Goal: Check status: Check status

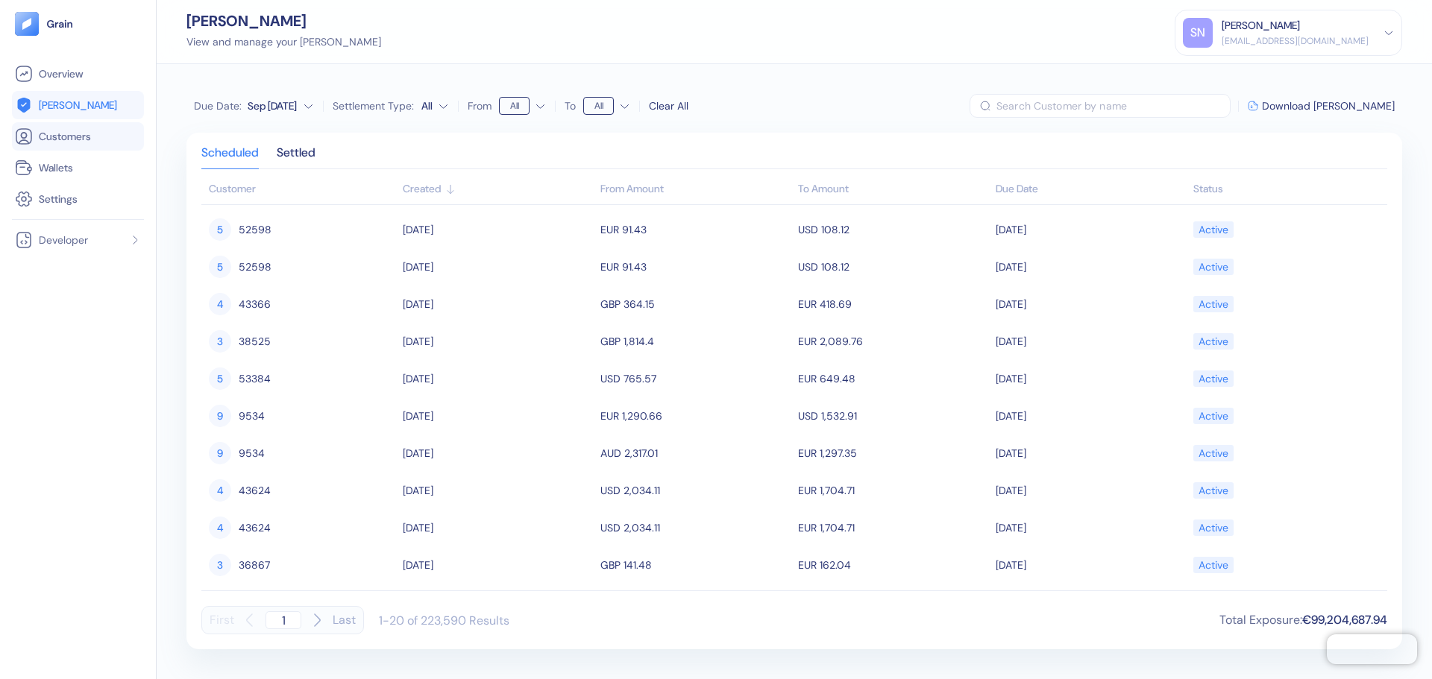
scroll to position [372, 0]
drag, startPoint x: 66, startPoint y: 23, endPoint x: 69, endPoint y: 50, distance: 26.9
click at [66, 23] on img at bounding box center [60, 24] width 28 height 10
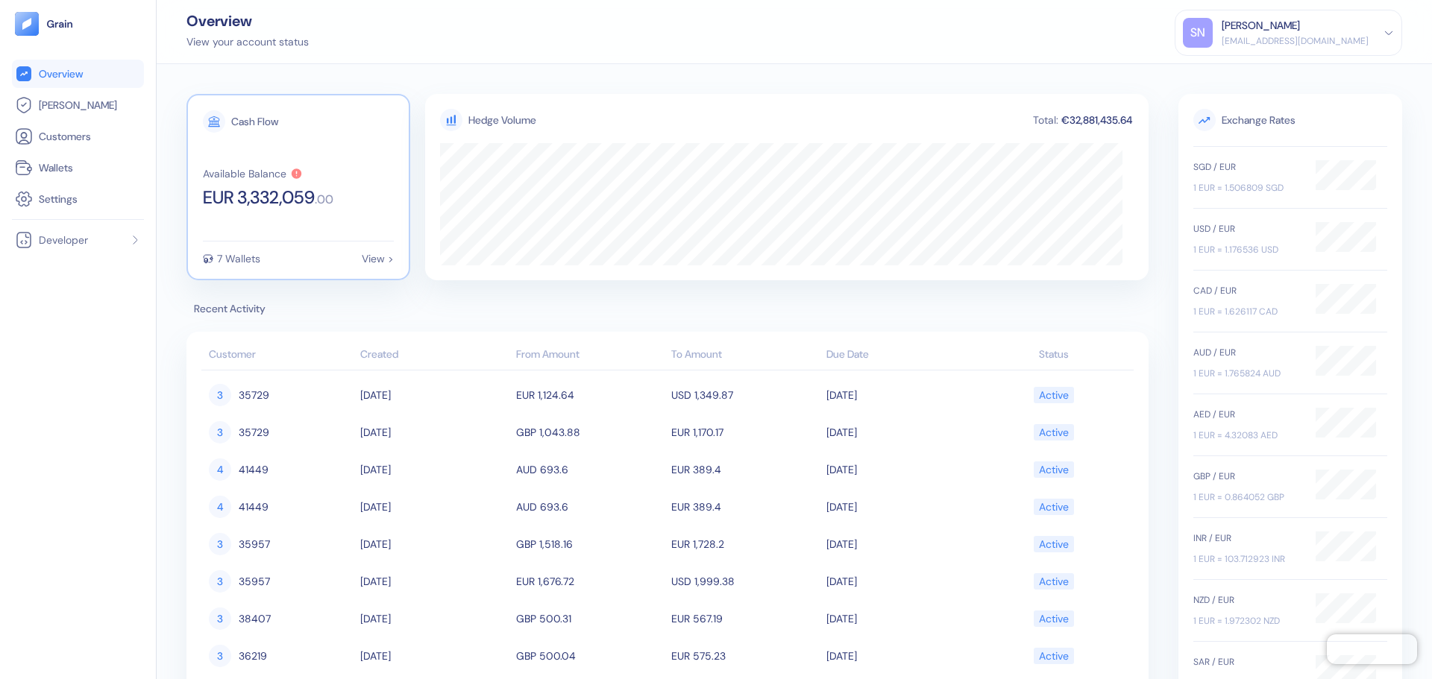
click at [289, 210] on div "Cash Flow Available Balance EUR 3,332,059 . 00 7 Wallets View >" at bounding box center [298, 187] width 224 height 186
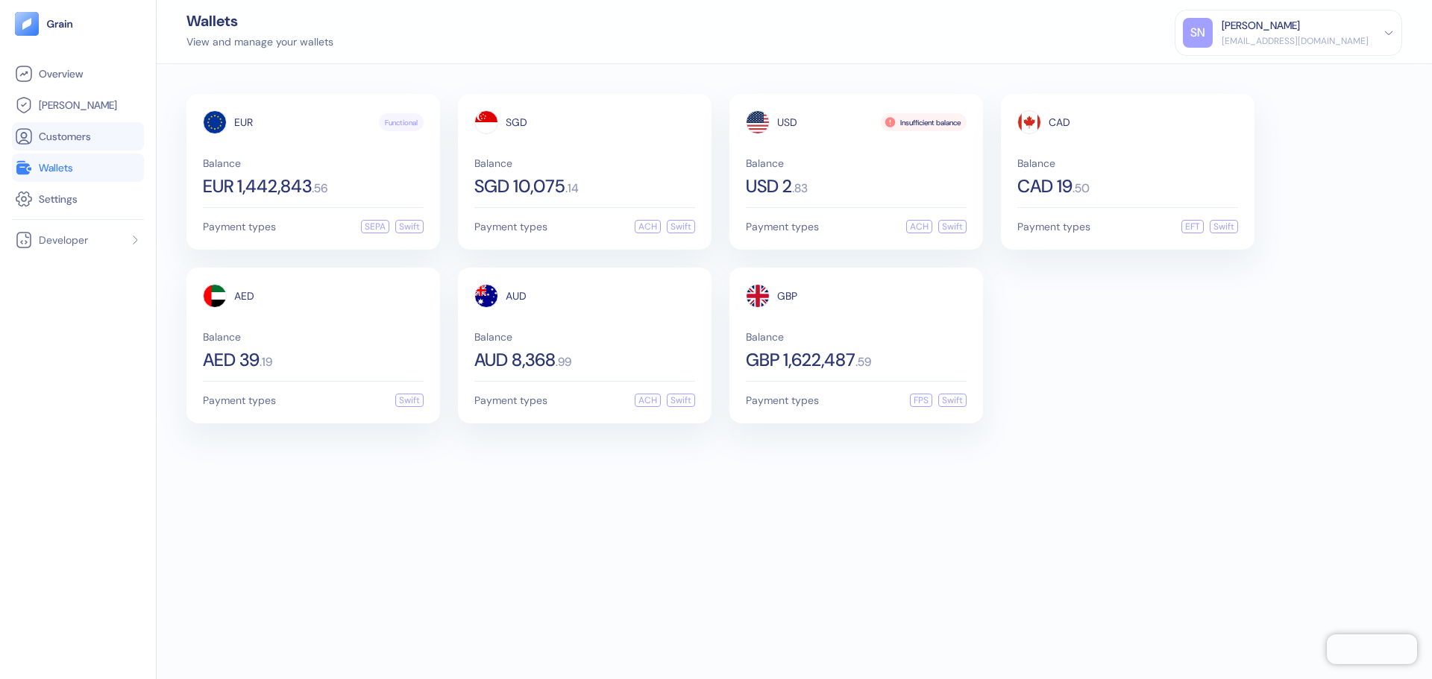
click at [80, 138] on span "Customers" at bounding box center [65, 136] width 52 height 15
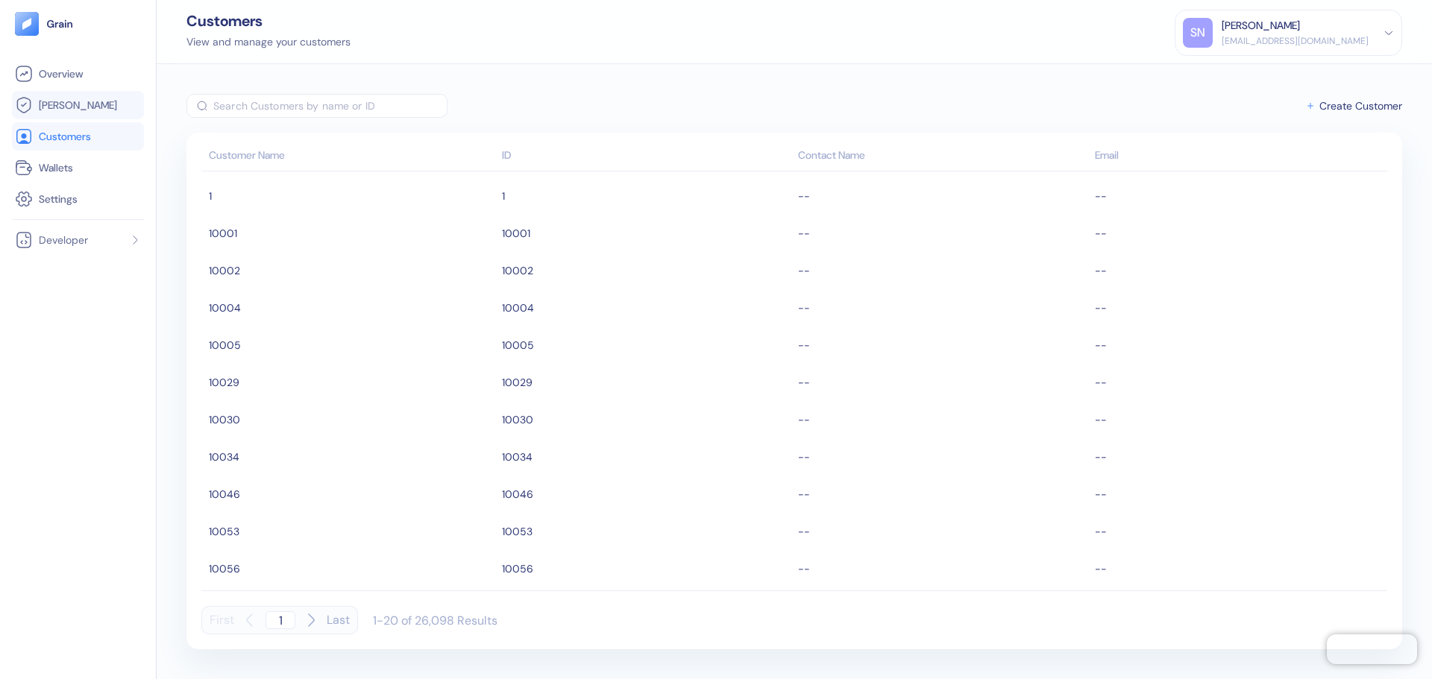
click at [99, 100] on link "[PERSON_NAME]" at bounding box center [78, 105] width 126 height 18
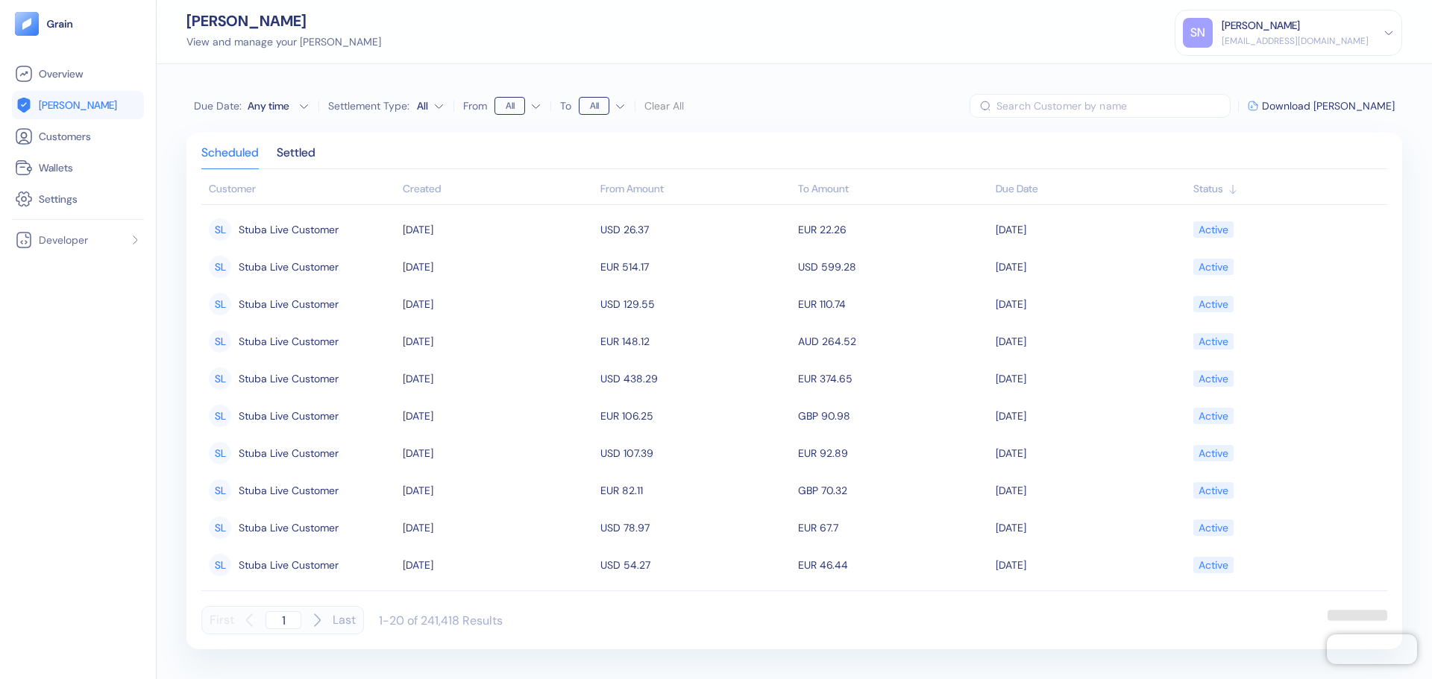
click at [419, 187] on div "Created" at bounding box center [498, 189] width 190 height 16
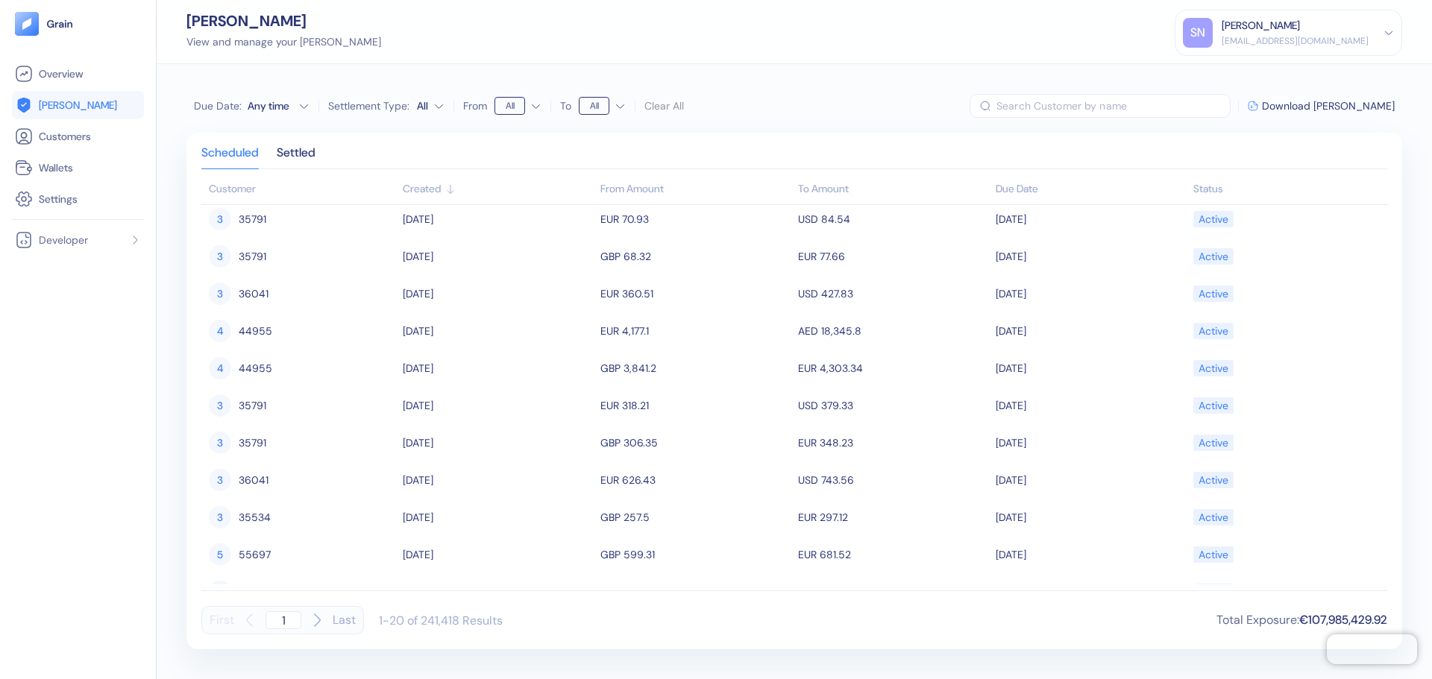
scroll to position [372, 0]
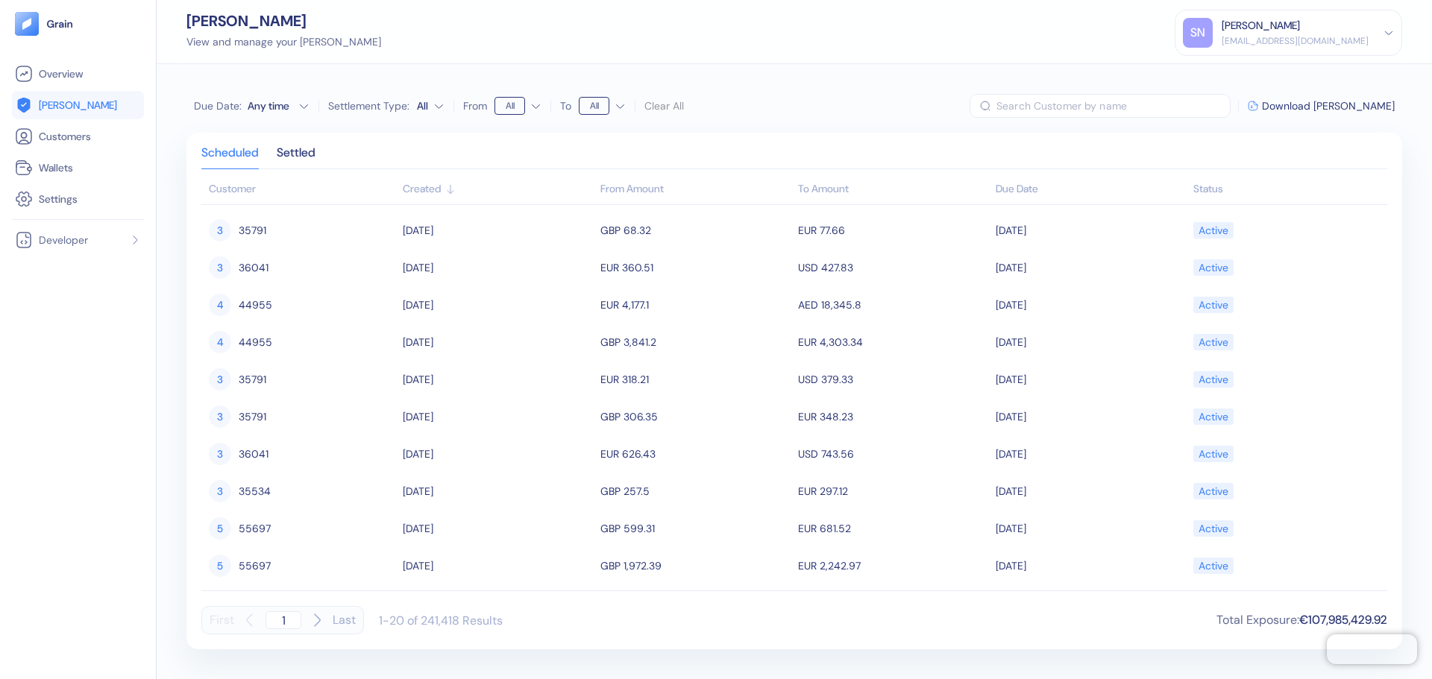
click at [316, 625] on icon "button" at bounding box center [317, 621] width 5 height 12
click at [293, 156] on div "Settled" at bounding box center [296, 158] width 39 height 21
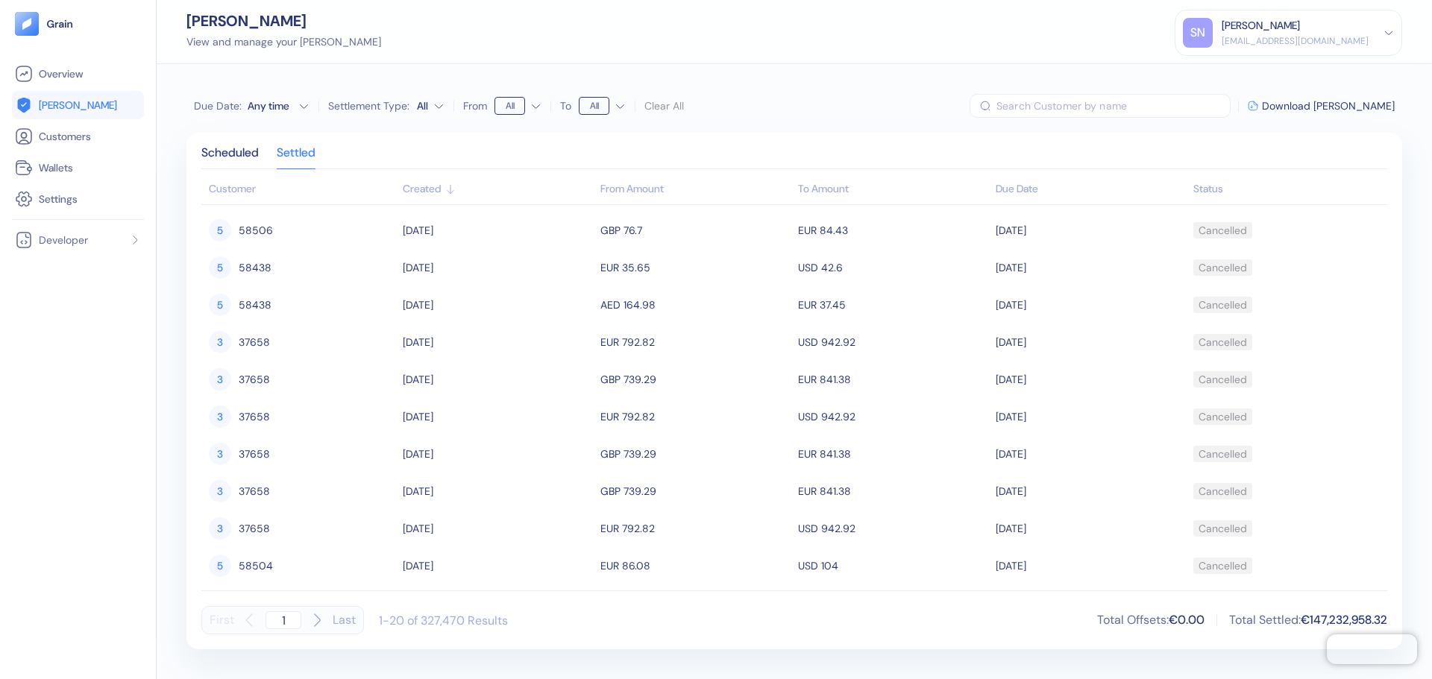
click at [315, 626] on icon "button" at bounding box center [317, 621] width 5 height 12
click at [247, 153] on div "Scheduled" at bounding box center [229, 158] width 57 height 21
type input "1"
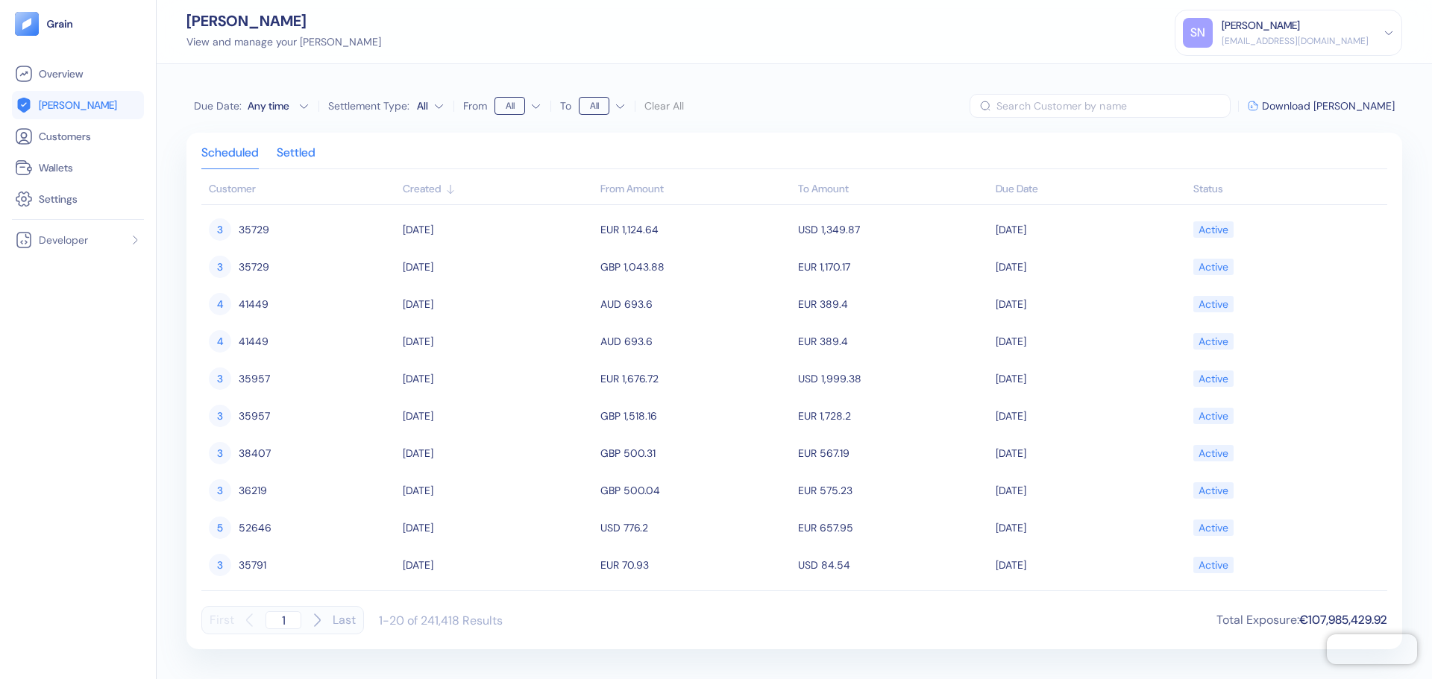
click at [286, 152] on div "Settled" at bounding box center [296, 158] width 39 height 21
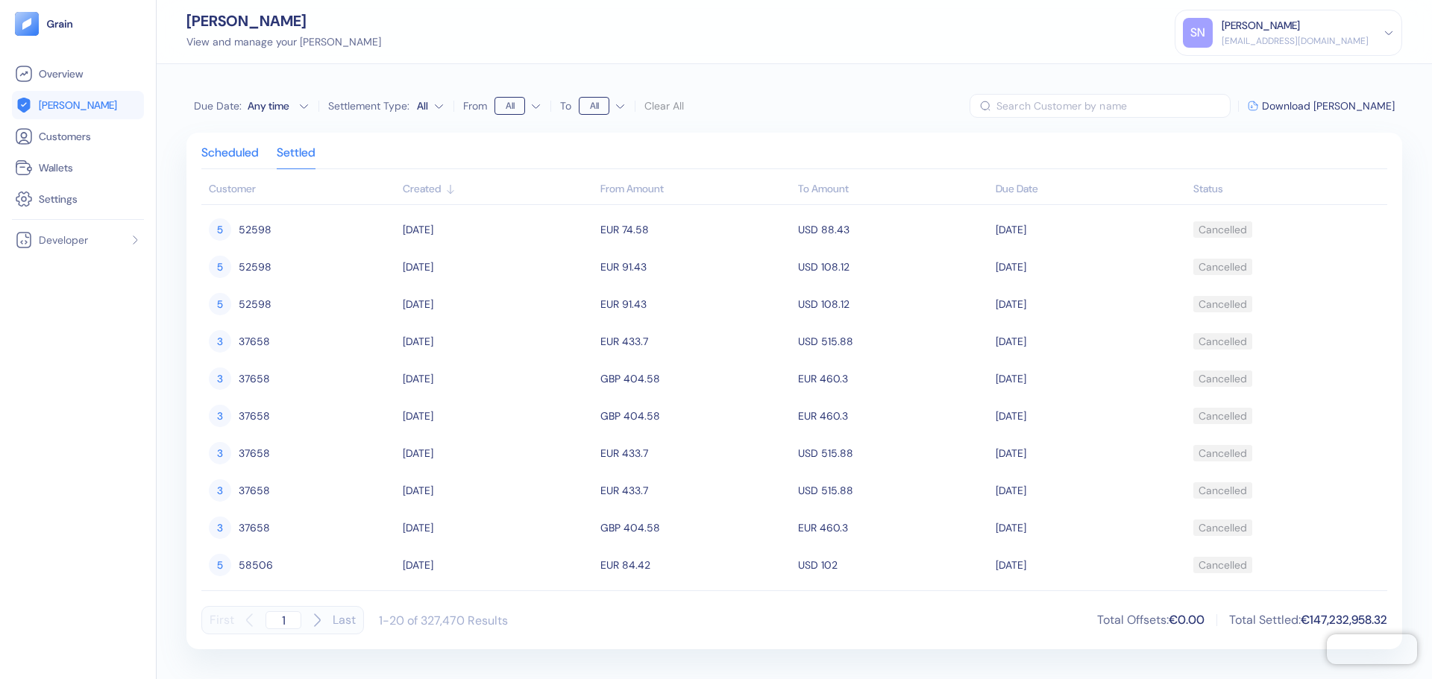
click at [259, 152] on div "Scheduled" at bounding box center [229, 158] width 57 height 21
